Goal: Information Seeking & Learning: Learn about a topic

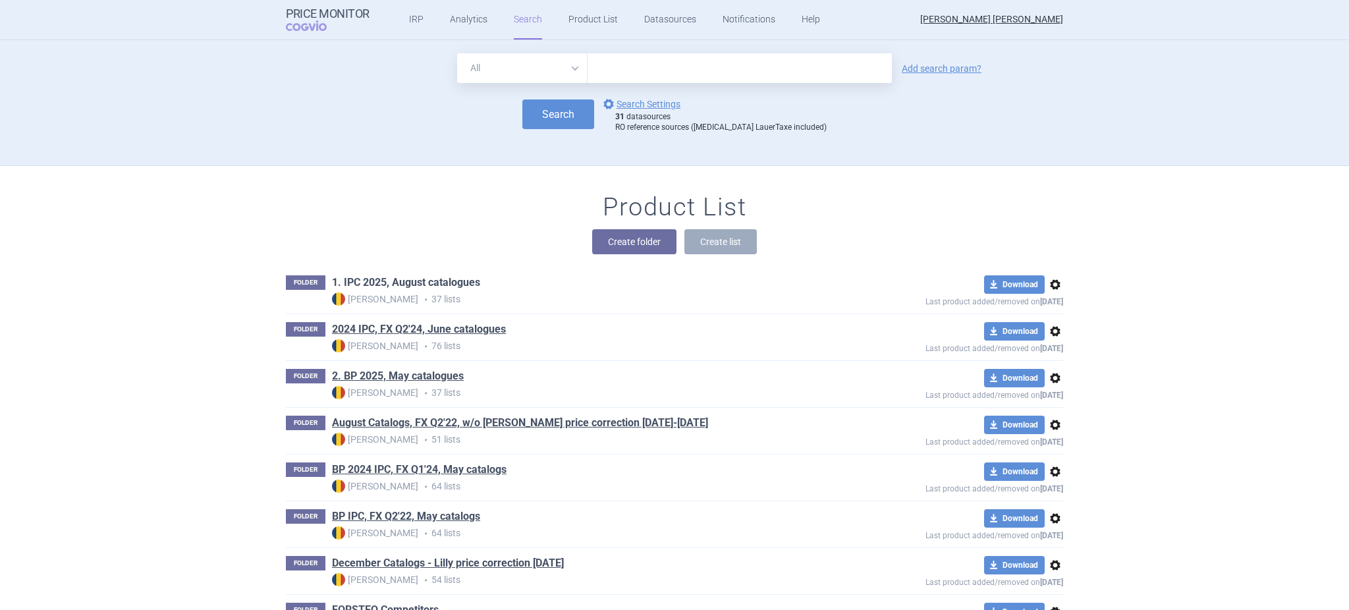
drag, startPoint x: 0, startPoint y: 0, endPoint x: 417, endPoint y: 275, distance: 499.5
click at [417, 275] on link "1. IPC 2025, August catalogues" at bounding box center [406, 282] width 148 height 14
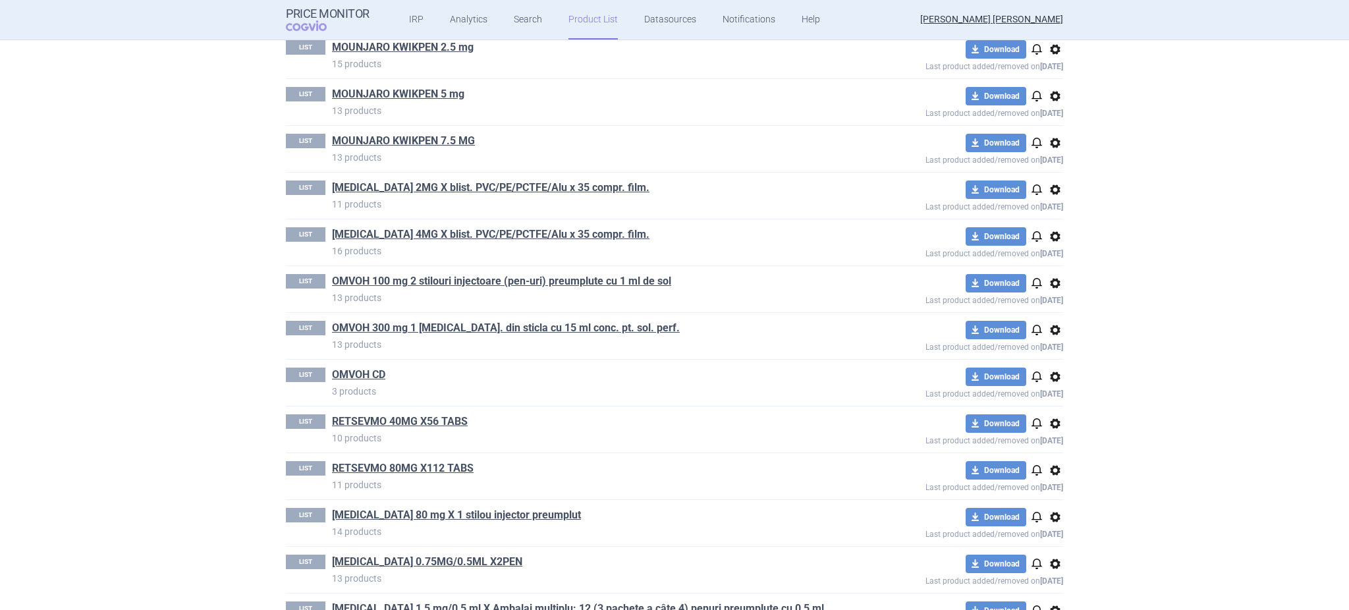
scroll to position [1218, 0]
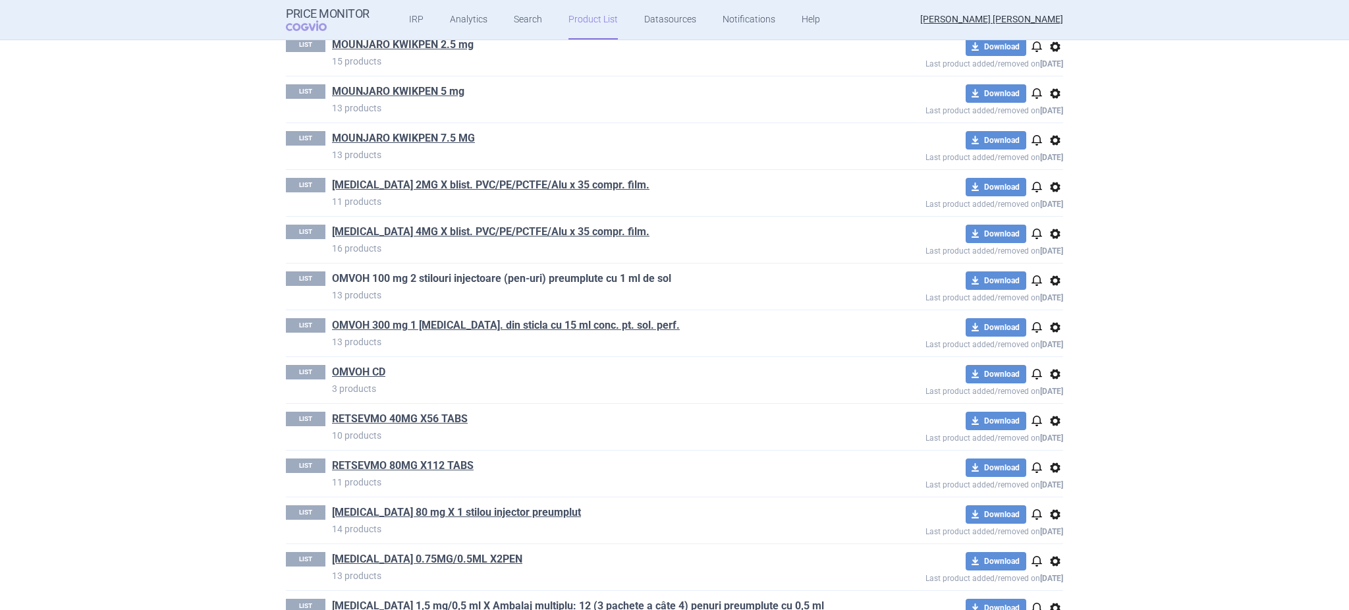
click at [392, 281] on link "OMVOH 100 mg 2 stilouri injectoare (pen-uri) preumplute cu 1 ml de sol" at bounding box center [501, 278] width 339 height 14
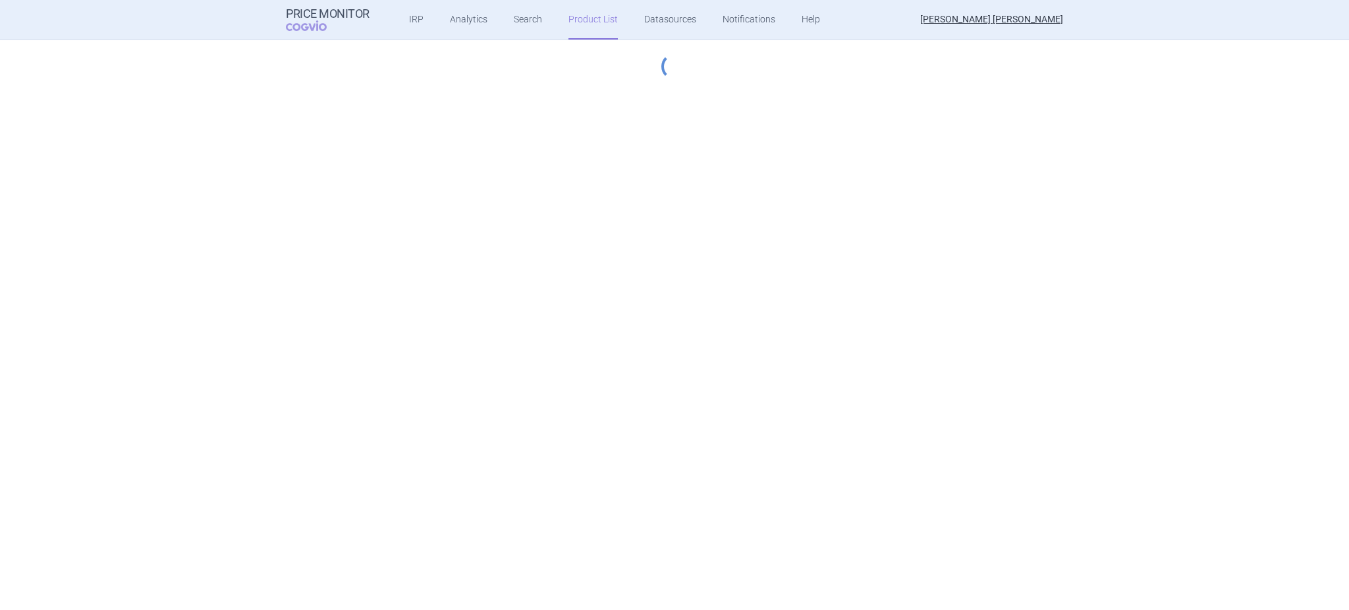
select select "hungary-included"
select select "innovative"
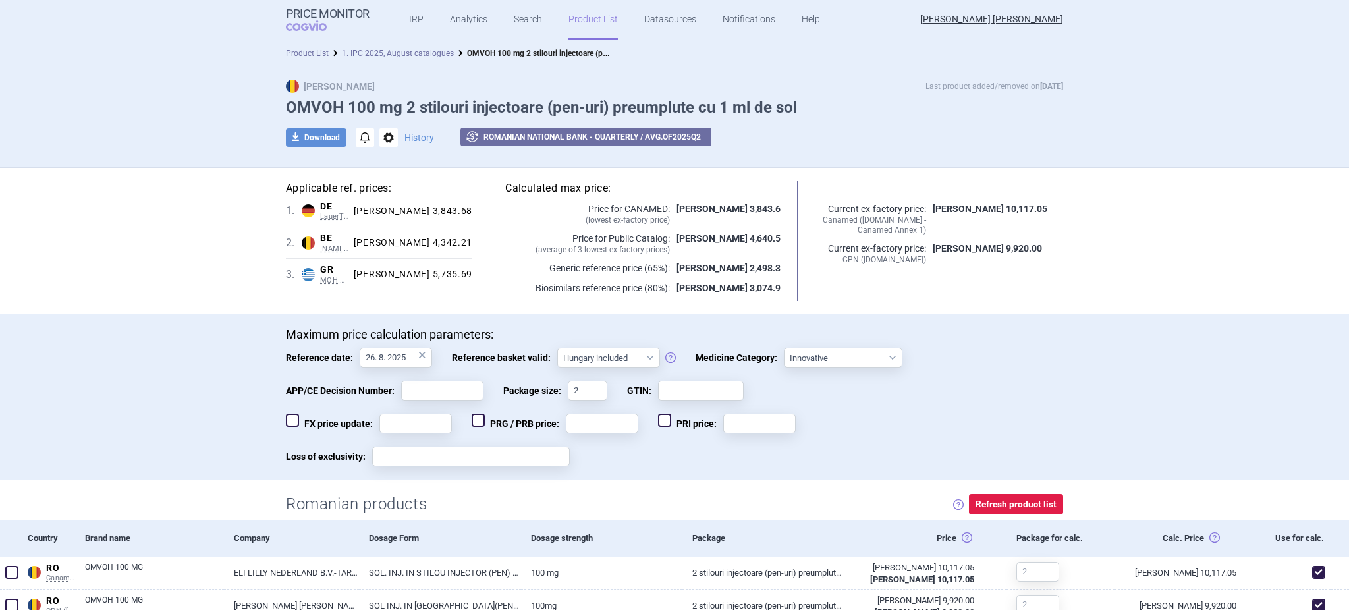
click at [543, 128] on div "download Download notifications options History exchange Romanian National Bank…" at bounding box center [674, 138] width 777 height 20
click at [545, 142] on button "exchange Romanian National Bank - Quarterly / avg. of 2025 Q 2" at bounding box center [585, 137] width 251 height 18
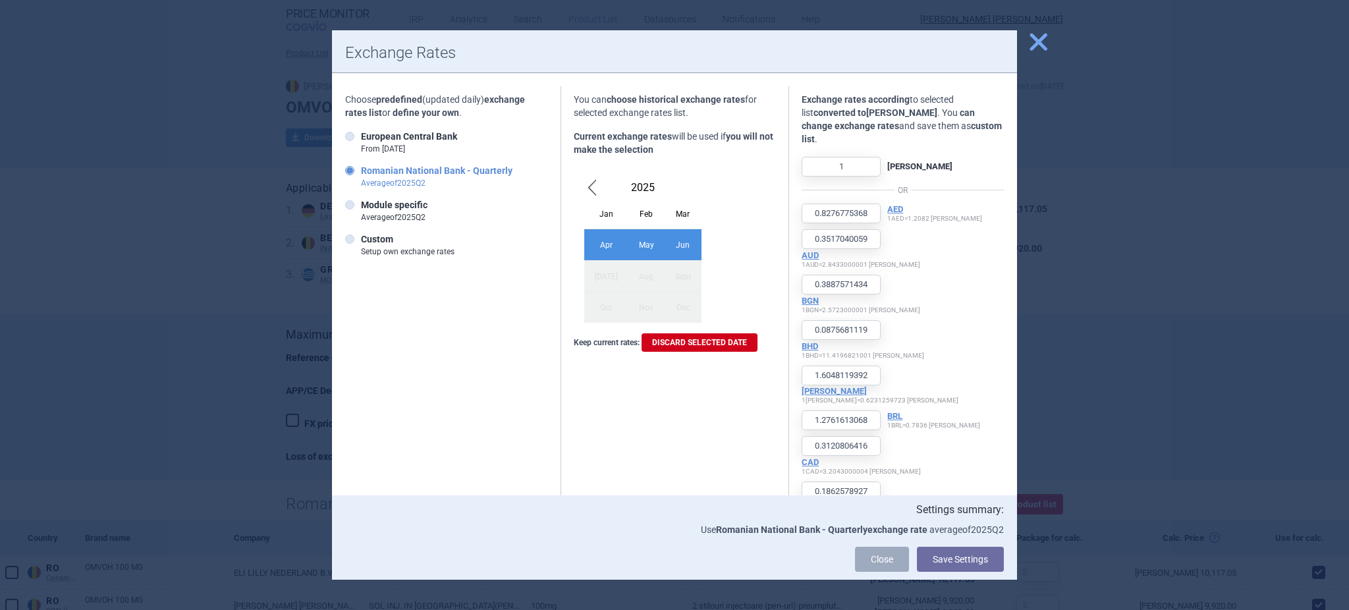
click at [591, 211] on div "Jan" at bounding box center [606, 213] width 44 height 31
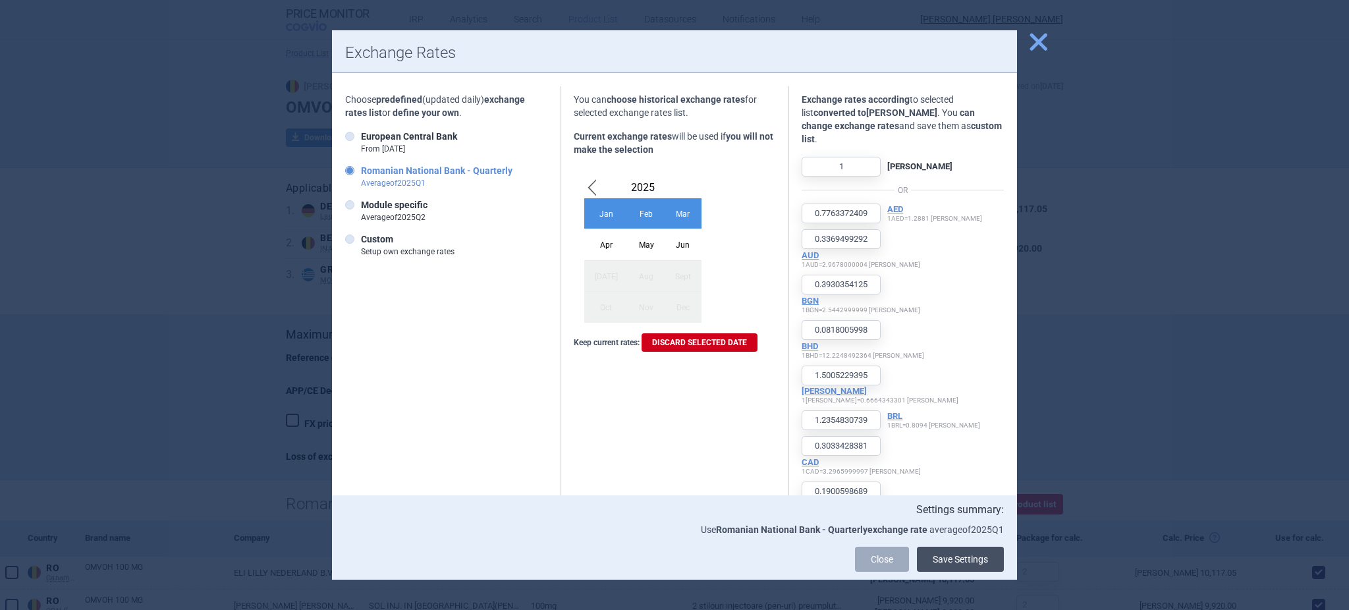
click at [946, 554] on button "Save Settings" at bounding box center [960, 559] width 87 height 25
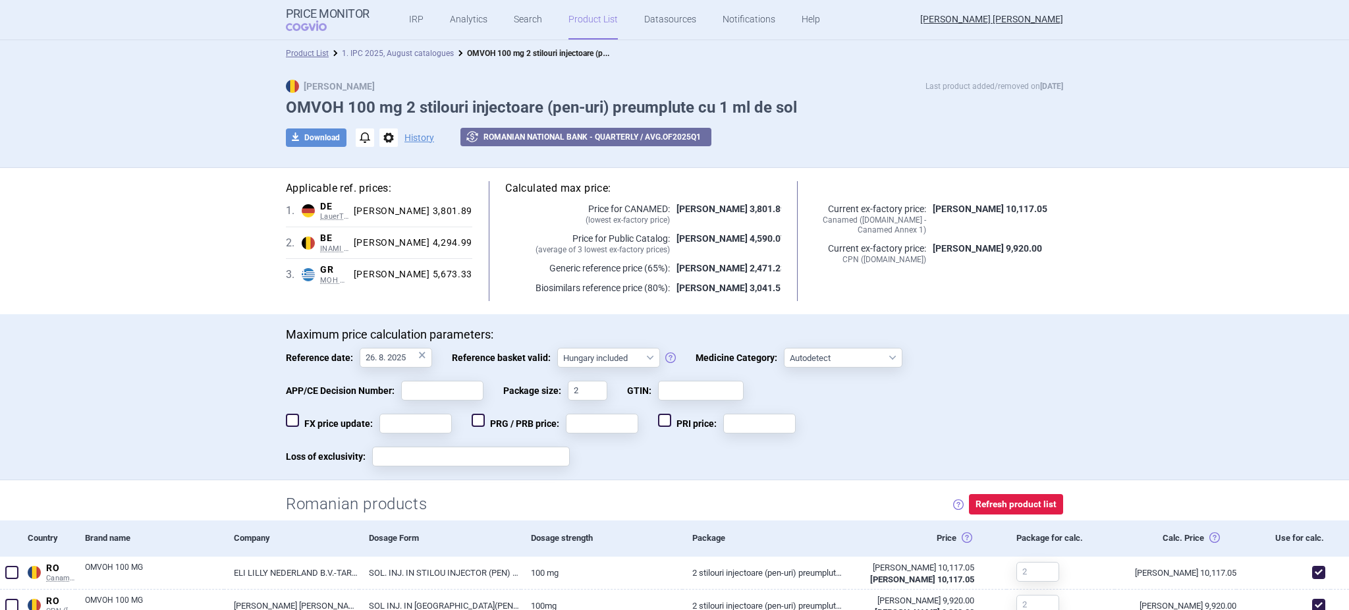
click at [385, 57] on link "1. IPC 2025, August catalogues" at bounding box center [398, 53] width 112 height 9
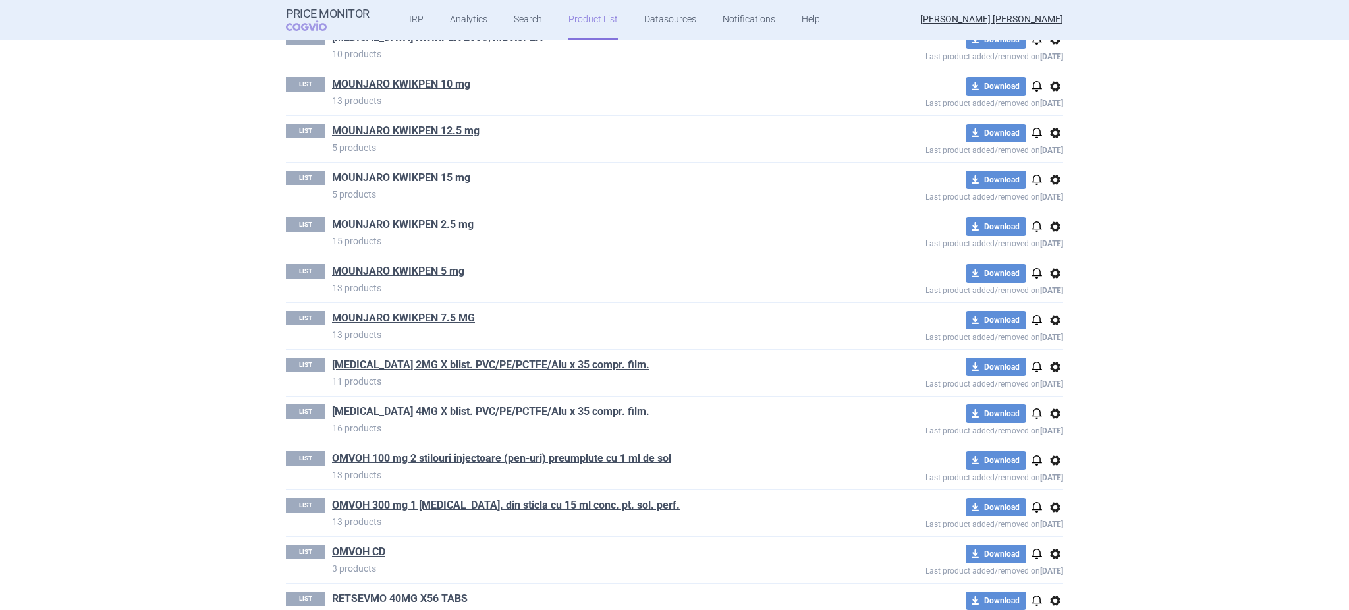
scroll to position [1082, 0]
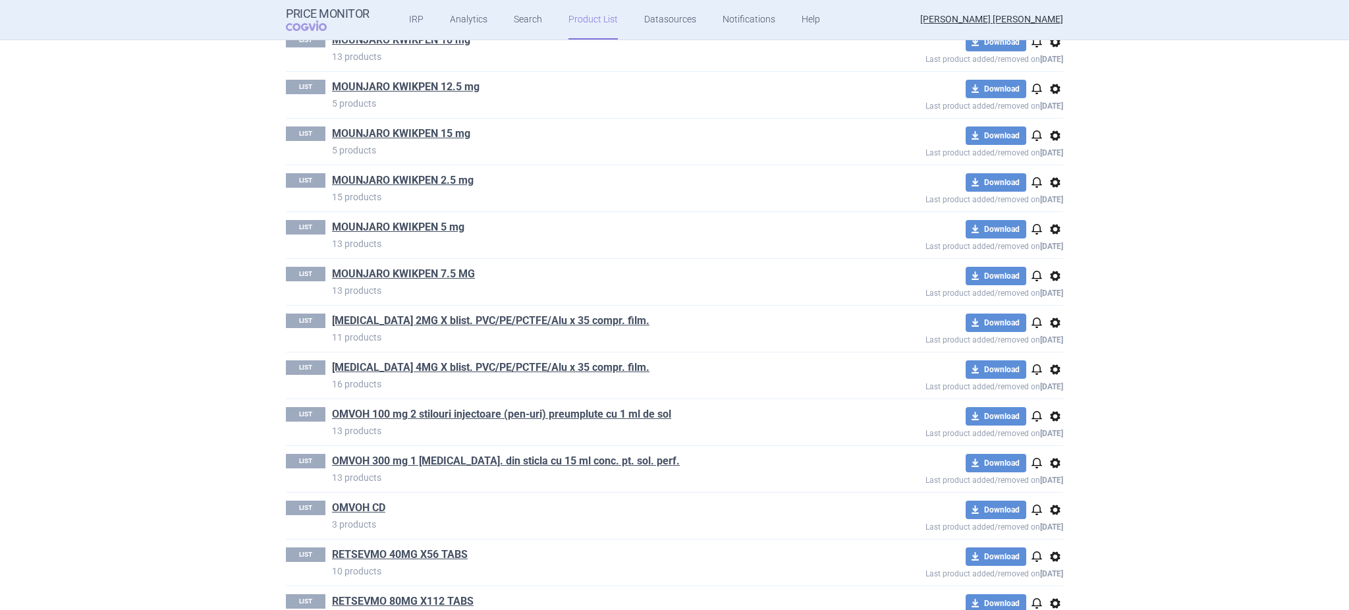
click at [352, 478] on p "13 products" at bounding box center [581, 477] width 498 height 13
click at [355, 467] on link "OMVOH 300 mg 1 [MEDICAL_DATA]. din sticla cu 15 ml conc. pt. sol. perf." at bounding box center [506, 461] width 348 height 14
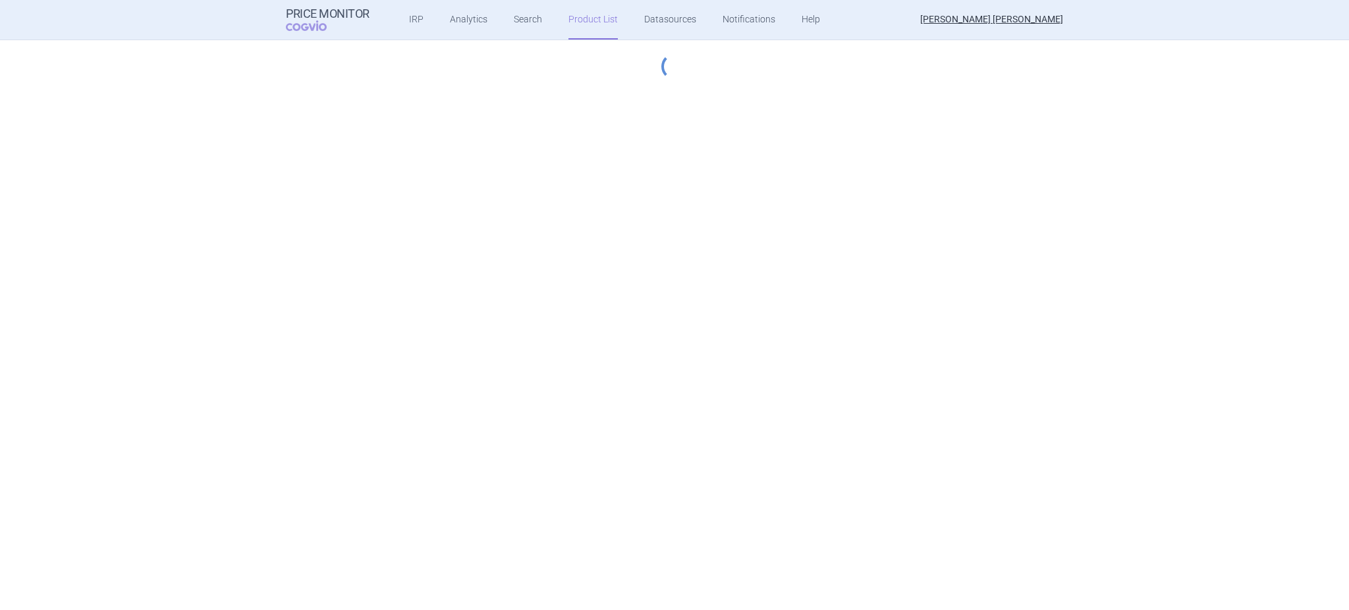
select select "hungary-included"
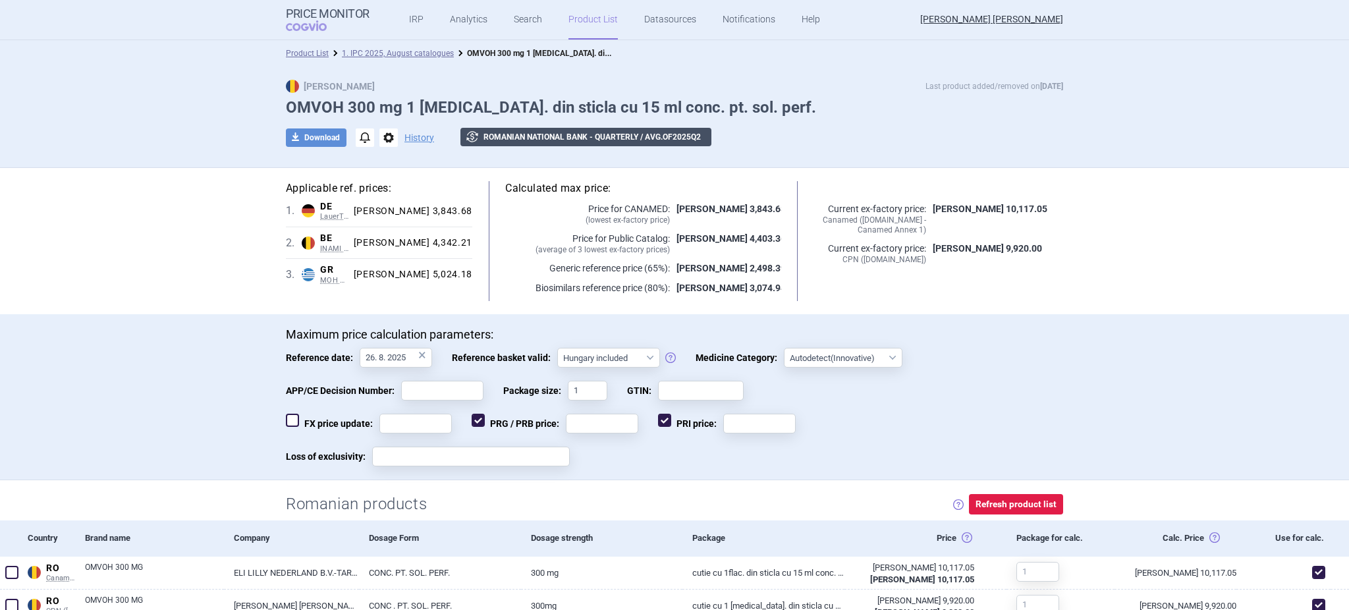
click at [533, 133] on button "exchange Romanian National Bank - Quarterly / avg. of 2025 Q 2" at bounding box center [585, 137] width 251 height 18
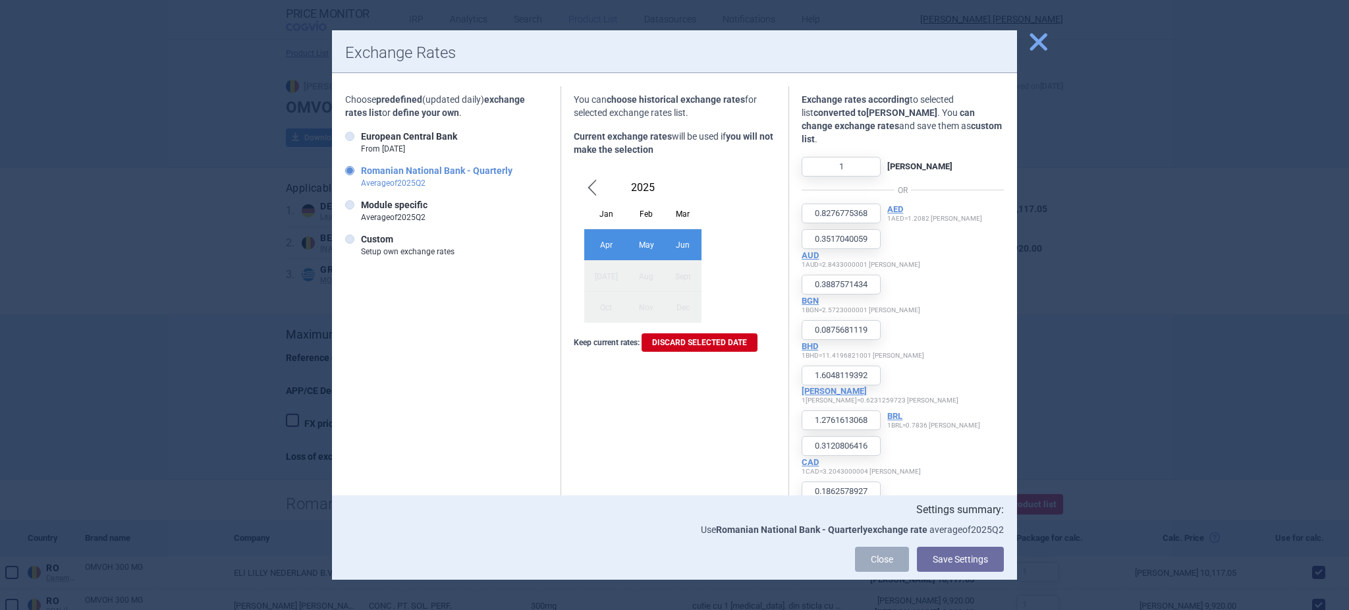
click at [596, 214] on div "Jan" at bounding box center [606, 213] width 44 height 31
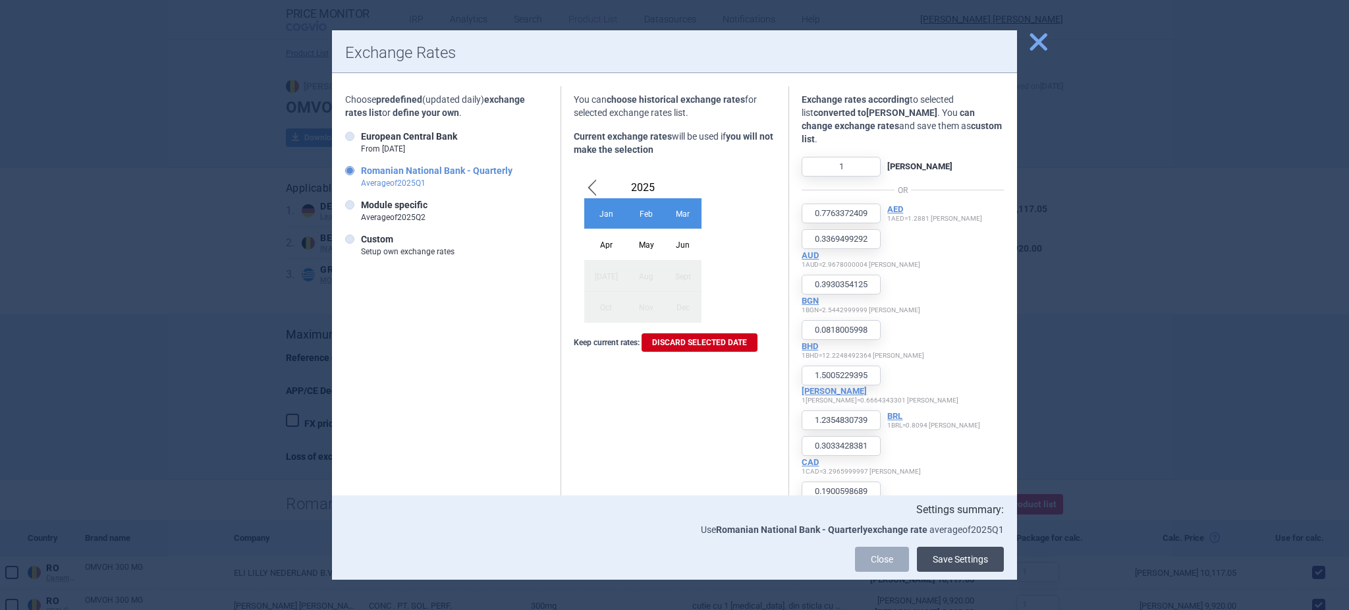
click at [954, 561] on button "Save Settings" at bounding box center [960, 559] width 87 height 25
